Goal: Understand process/instructions

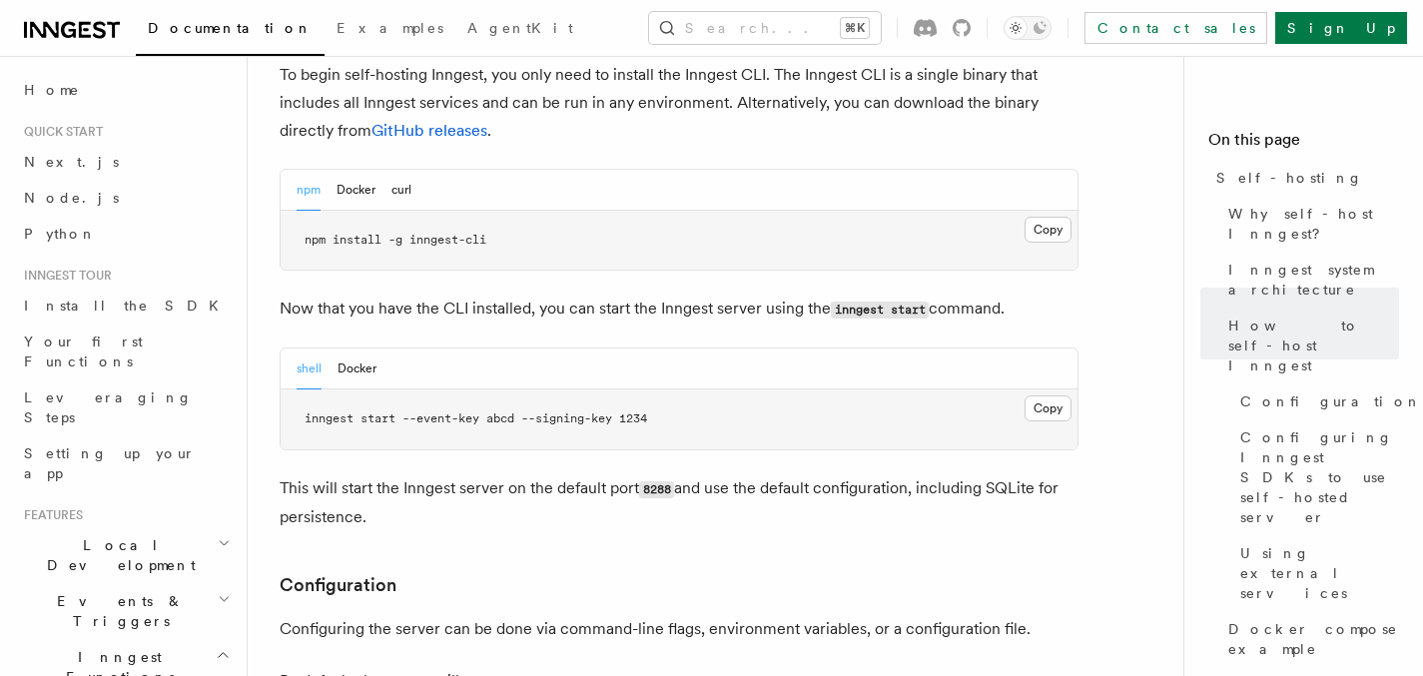
scroll to position [2074, 0]
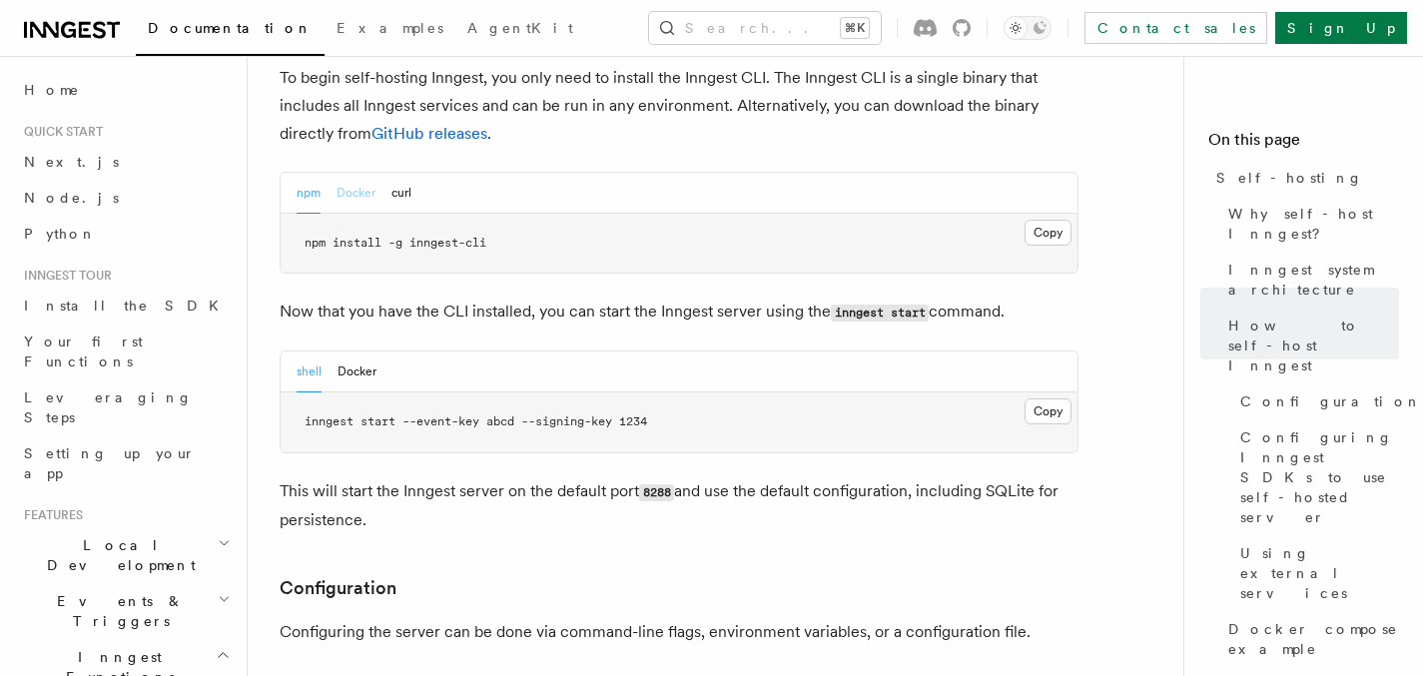
click at [350, 173] on button "Docker" at bounding box center [355, 193] width 39 height 41
click at [314, 173] on button "npm" at bounding box center [309, 193] width 24 height 41
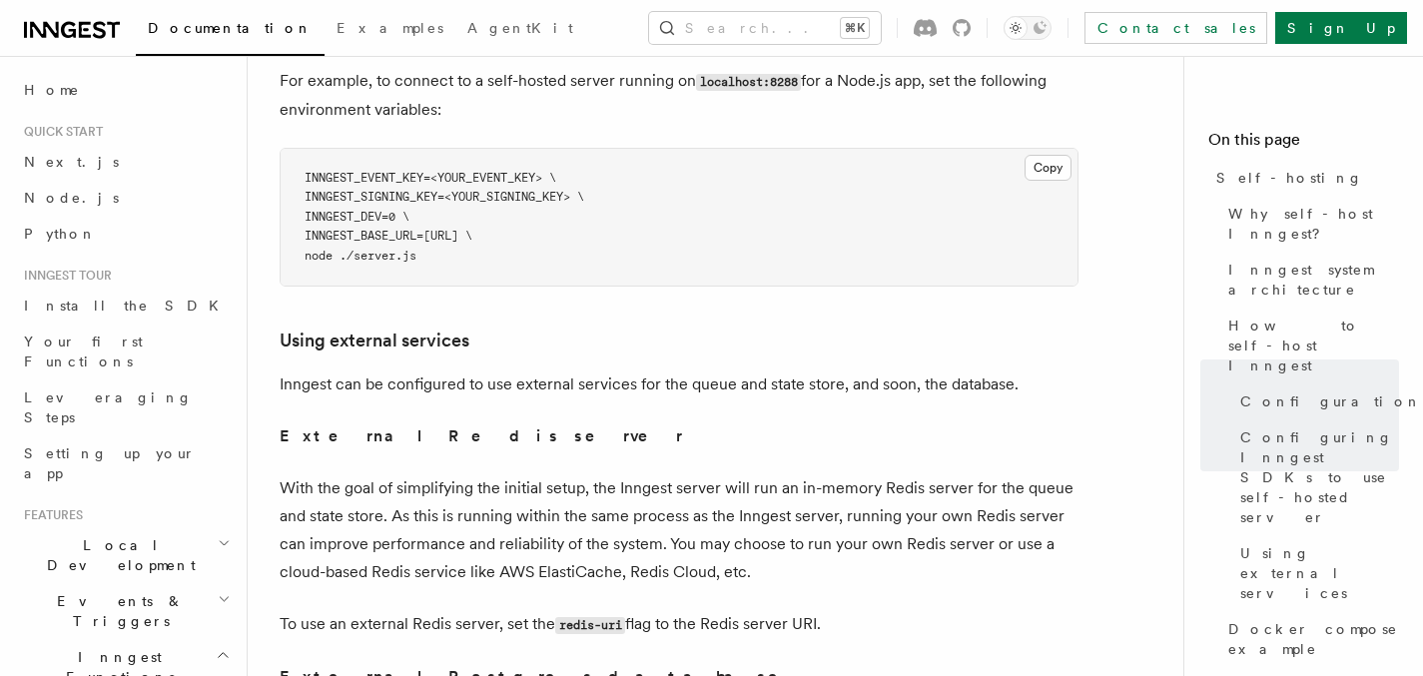
scroll to position [4535, 0]
drag, startPoint x: 471, startPoint y: 180, endPoint x: 536, endPoint y: 179, distance: 64.9
click at [539, 189] on span "INNGEST_SIGNING_KEY=<YOUR_SIGNING_KEY> \" at bounding box center [445, 196] width 280 height 14
click at [500, 189] on span "INNGEST_SIGNING_KEY=<YOUR_SIGNING_KEY> \" at bounding box center [445, 196] width 280 height 14
click at [534, 149] on pre "INNGEST_EVENT_KEY=<YOUR_EVENT_KEY> \ INNGEST_SIGNING_KEY=<YOUR_SIGNING_KEY> \ I…" at bounding box center [679, 217] width 797 height 138
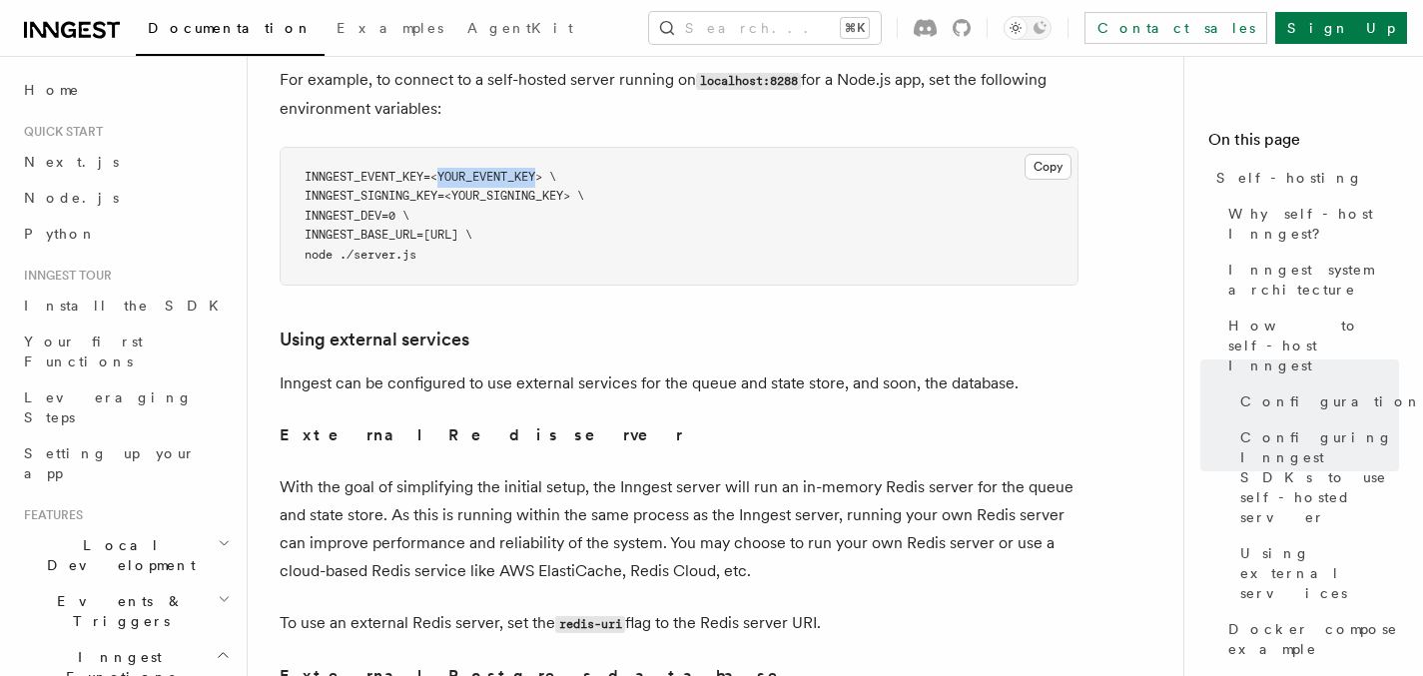
click at [532, 149] on pre "INNGEST_EVENT_KEY=<YOUR_EVENT_KEY> \ INNGEST_SIGNING_KEY=<YOUR_SIGNING_KEY> \ I…" at bounding box center [679, 217] width 797 height 138
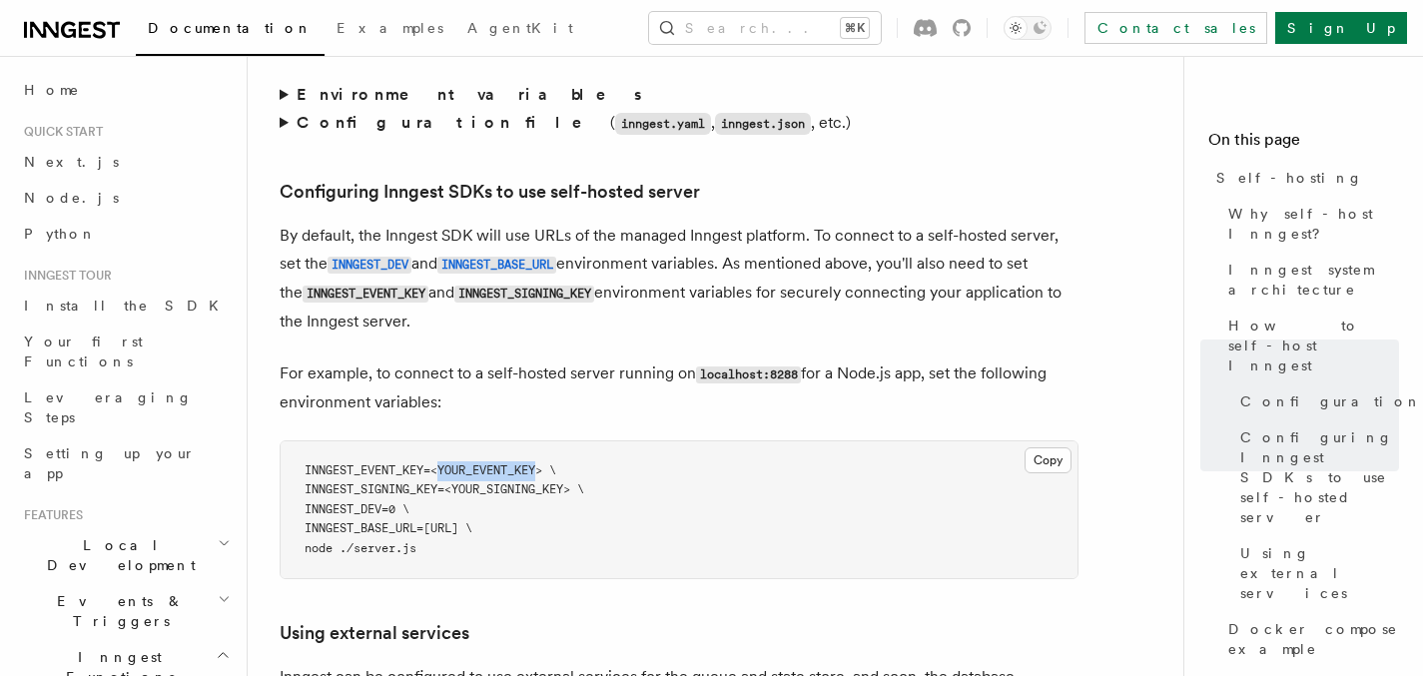
scroll to position [4233, 0]
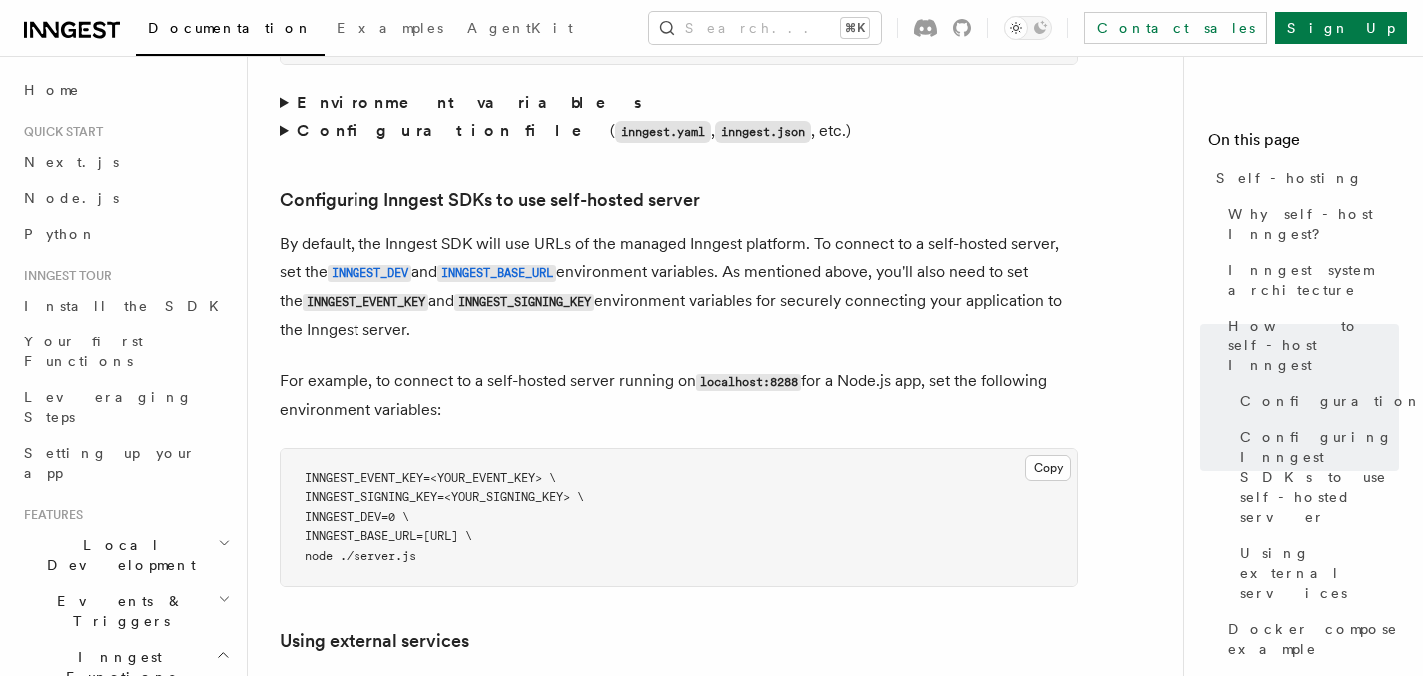
click at [696, 230] on p "By default, the Inngest SDK will use URLs of the managed Inngest platform. To c…" at bounding box center [679, 287] width 799 height 114
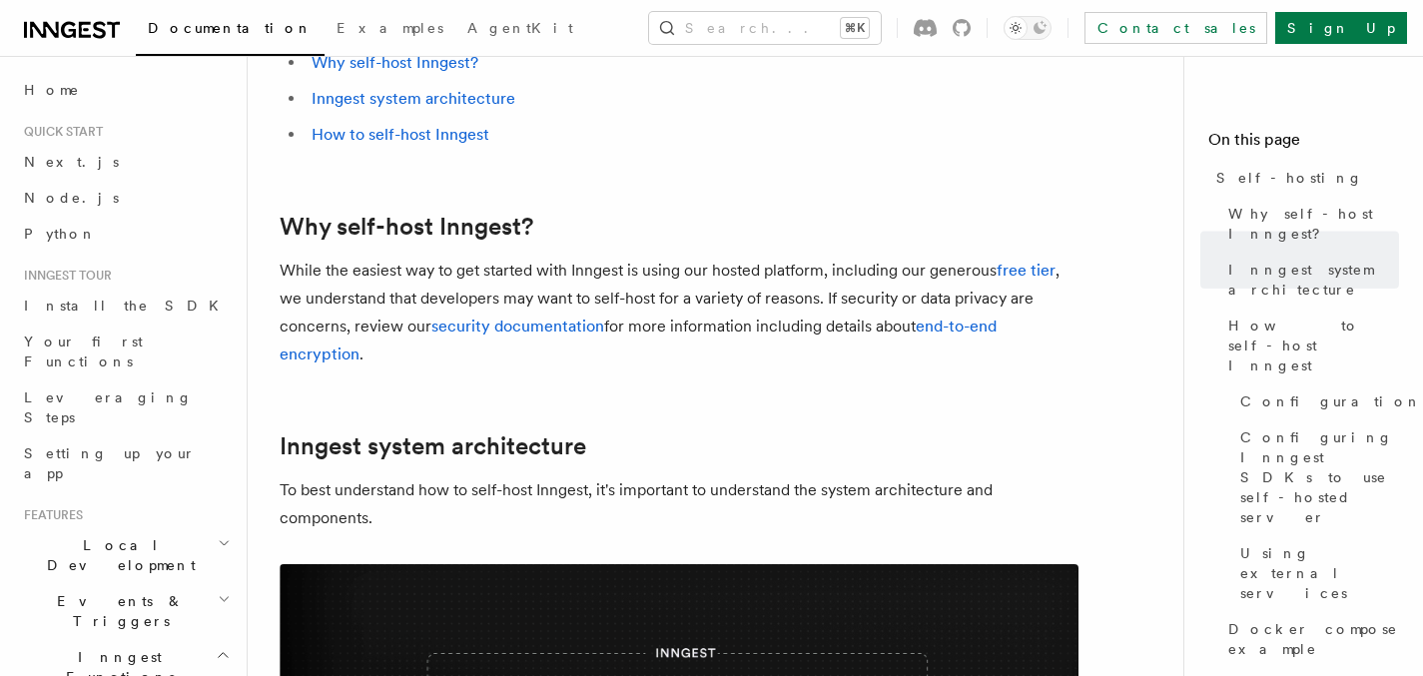
scroll to position [0, 0]
